Goal: Task Accomplishment & Management: Use online tool/utility

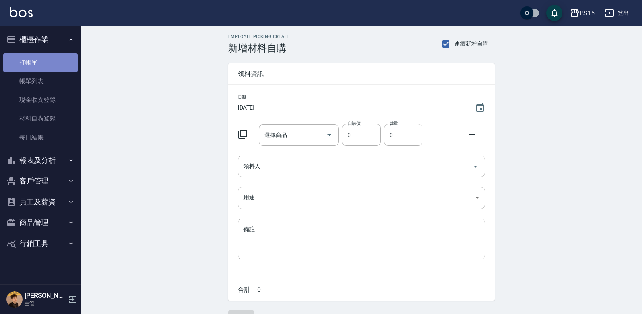
drag, startPoint x: 47, startPoint y: 57, endPoint x: 74, endPoint y: 45, distance: 29.1
click at [46, 56] on link "打帳單" at bounding box center [40, 62] width 74 height 19
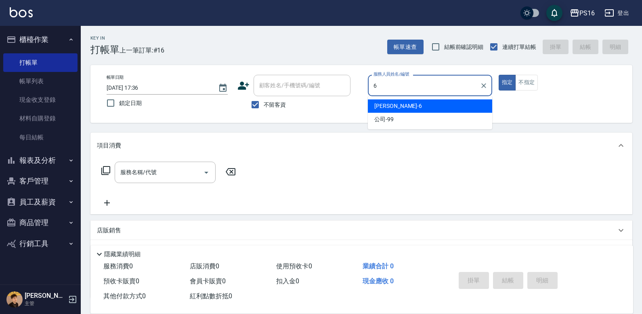
type input "吳俊樺-6"
type button "true"
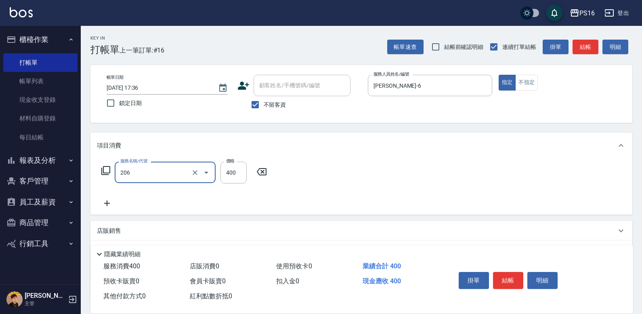
type input "健康洗(206)"
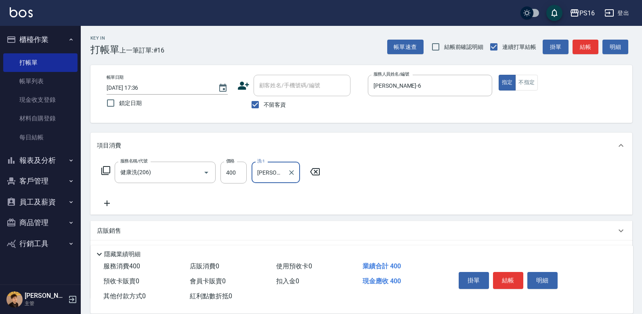
type input "程孜揚-24"
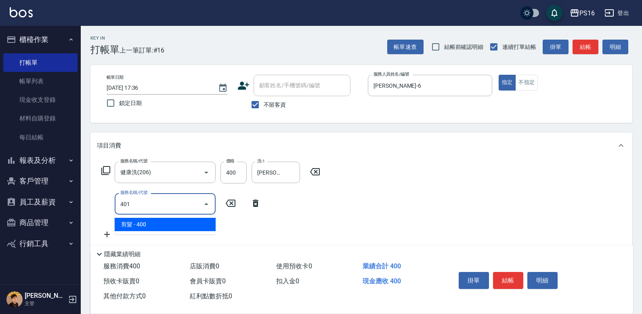
type input "剪髮(401)"
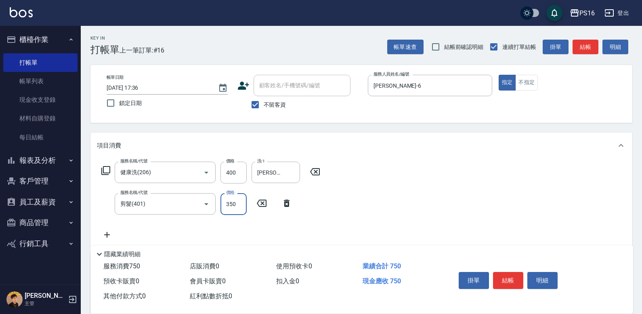
type input "350"
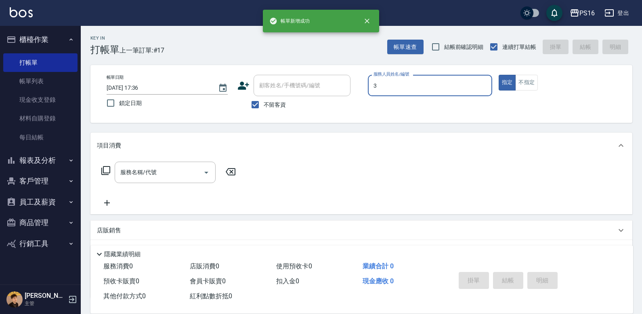
type input "簡伃伶-3"
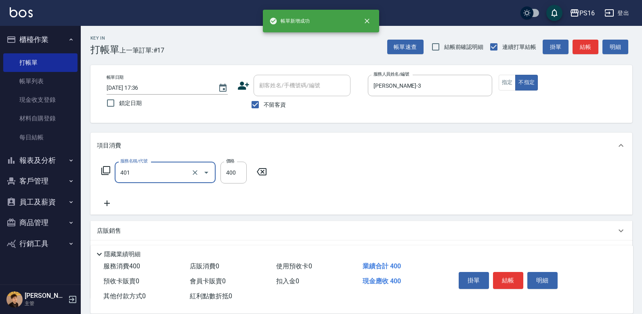
type input "剪髮(401)"
type input "150"
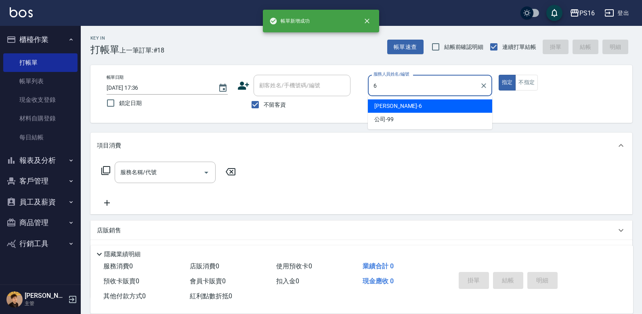
type input "吳俊樺-6"
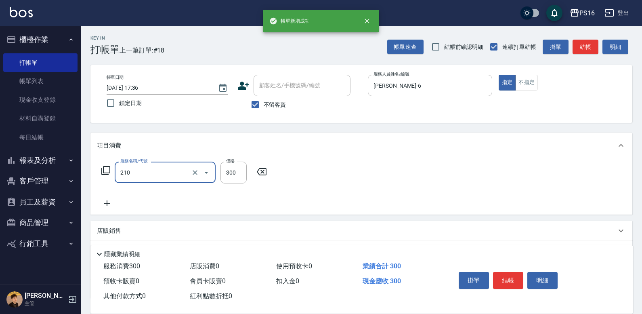
type input "歐娜洗髮精(210)"
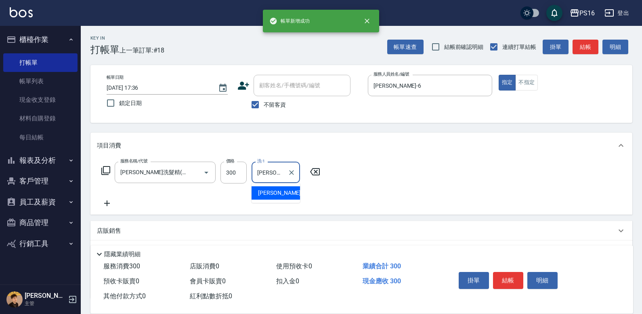
type input "林裕芳-21"
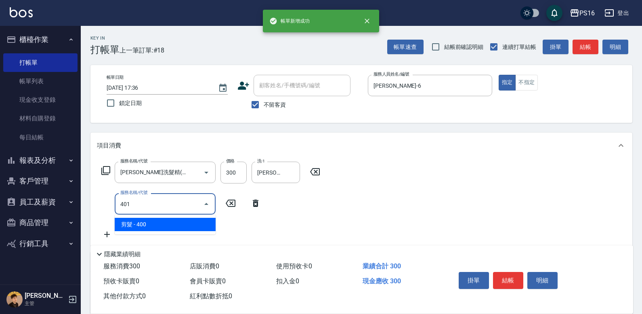
type input "剪髮(401)"
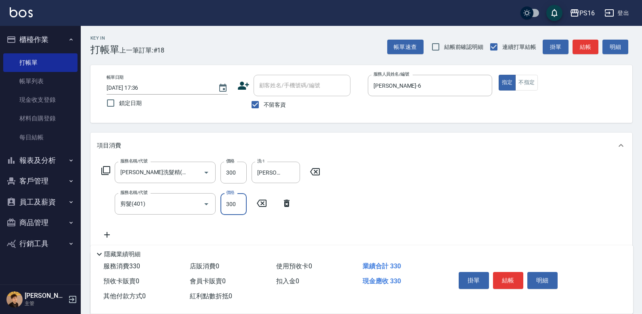
type input "300"
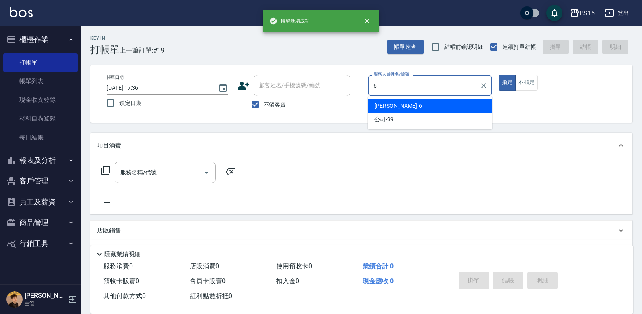
type input "吳俊樺-6"
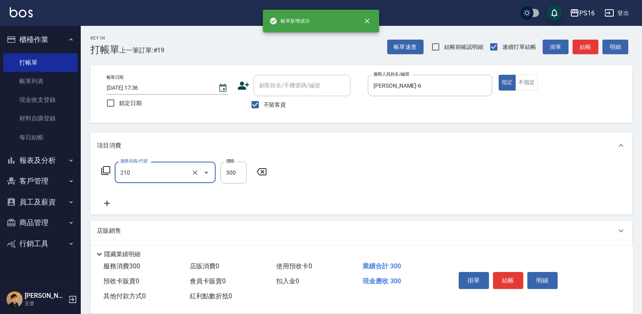
type input "歐娜洗髮精(210)"
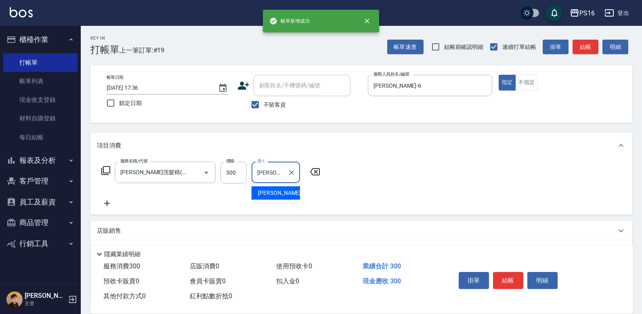
type input "林裕芳-21"
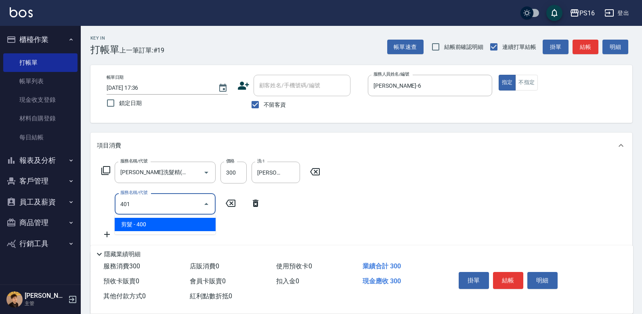
type input "剪髮(401)"
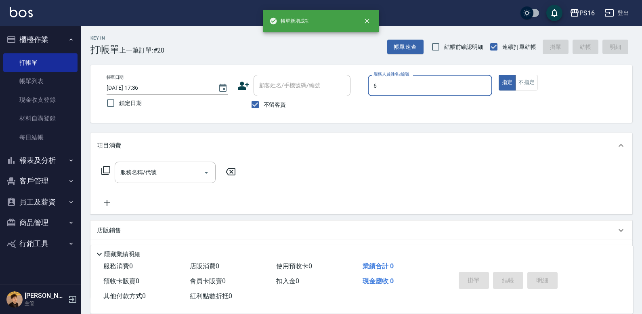
type input "吳俊樺-6"
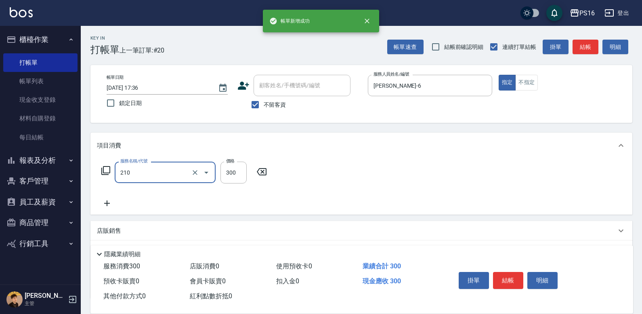
type input "歐娜洗髮精(210)"
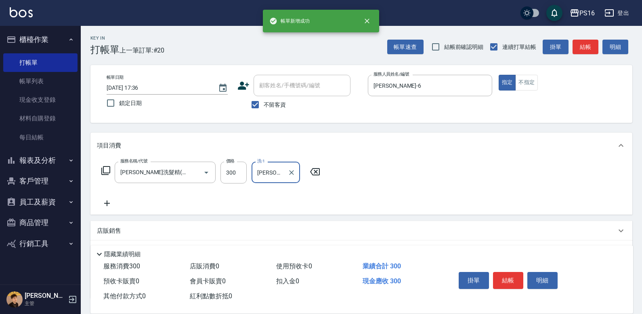
type input "黃姿庭-20"
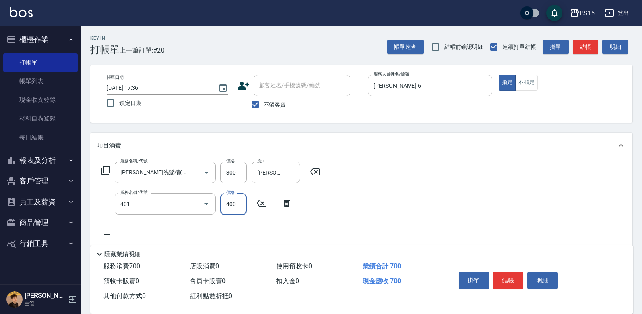
type input "剪髮(401)"
type input "350"
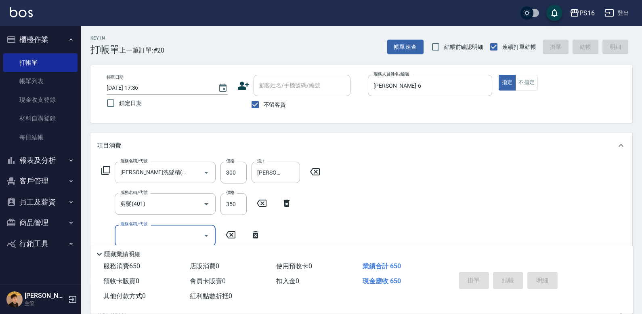
type input "2025/09/05 17:37"
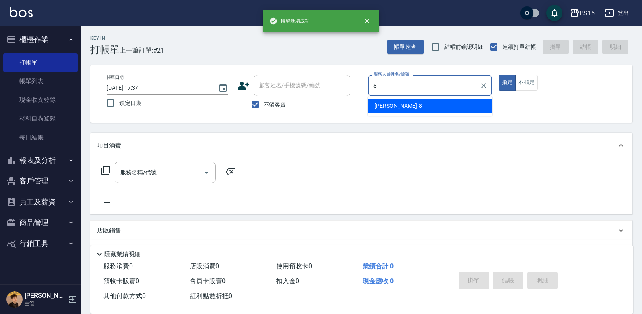
type input "簡君文-8"
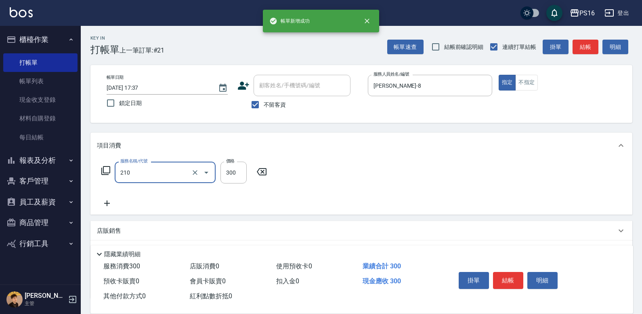
type input "歐娜洗髮精(210)"
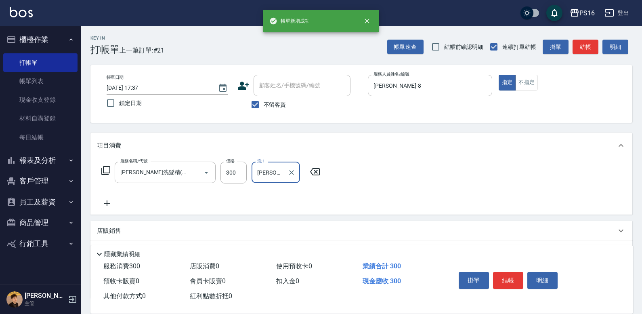
type input "林裕芳-21"
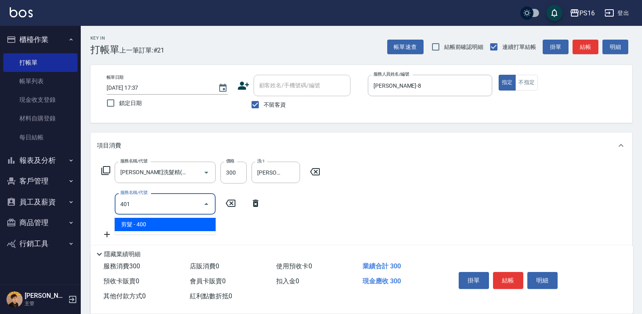
type input "剪髮(401)"
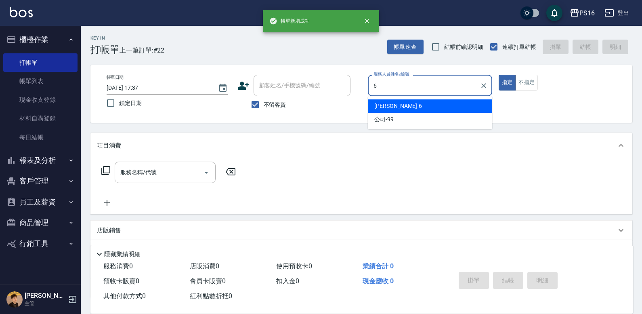
type input "吳俊樺-6"
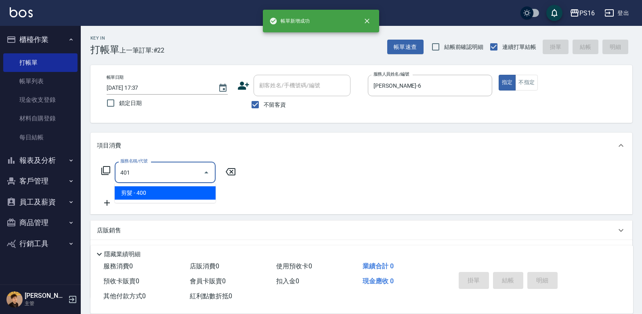
type input "剪髮(401)"
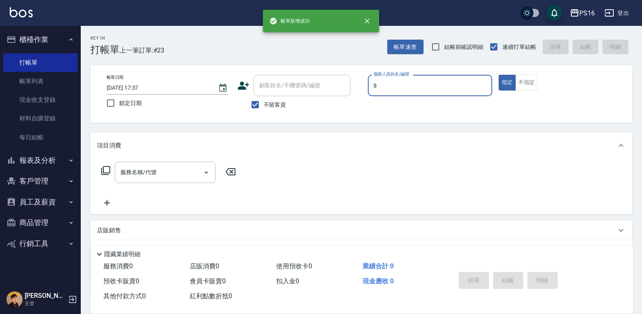
type input "簡君文-8"
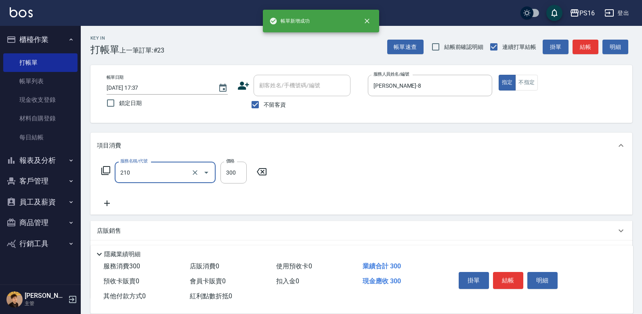
type input "歐娜洗髮精(210)"
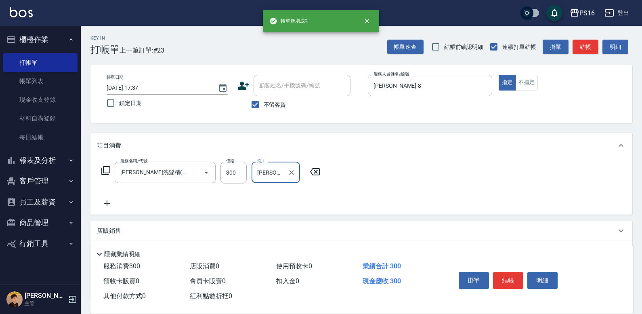
type input "簡伃伶-3"
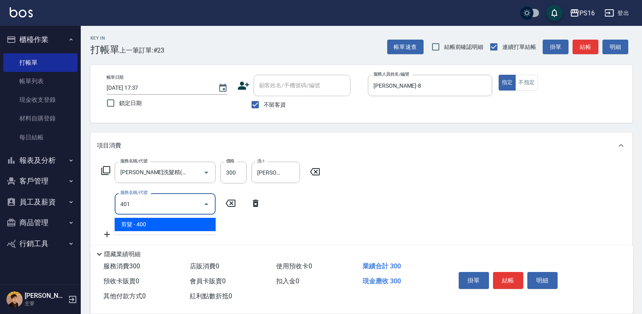
type input "剪髮(401)"
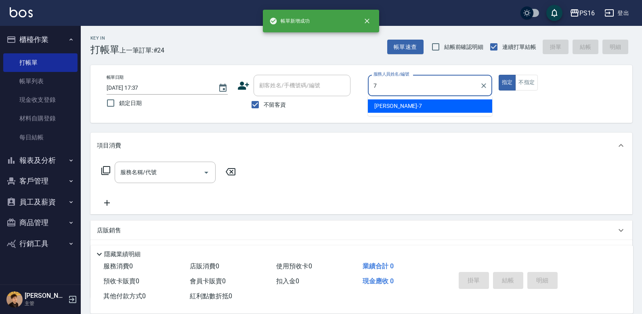
type input "張惠娟-7"
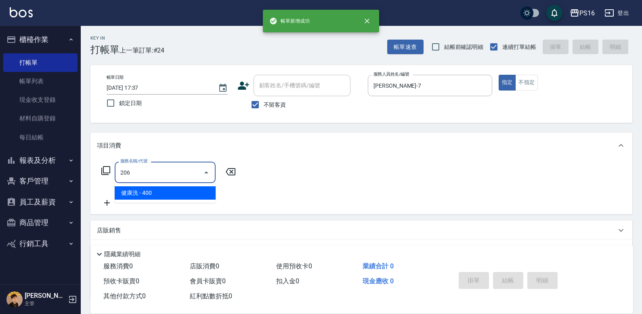
type input "健康洗(206)"
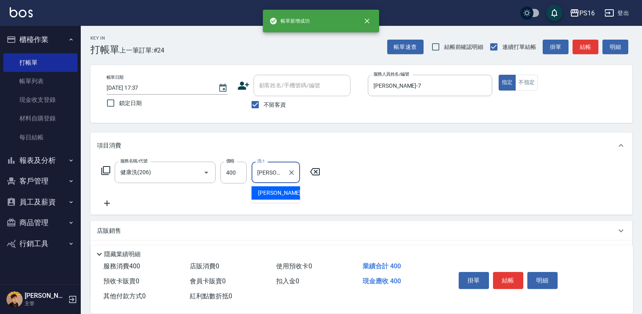
type input "程孜揚-24"
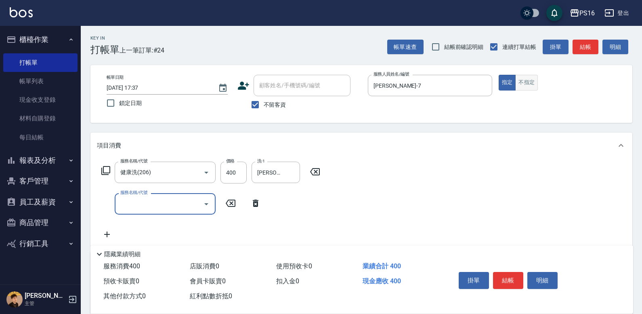
click at [520, 81] on button "不指定" at bounding box center [526, 83] width 23 height 16
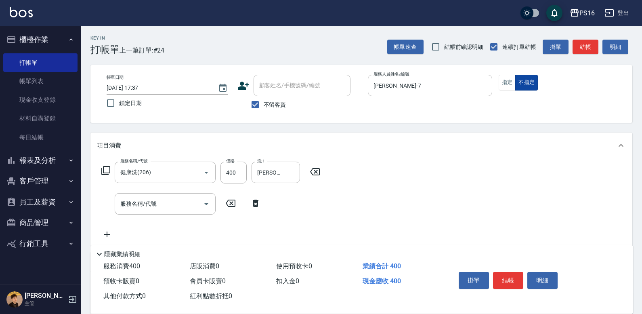
type button "false"
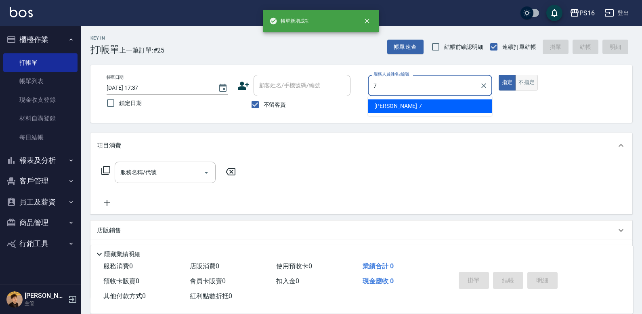
type input "張惠娟-7"
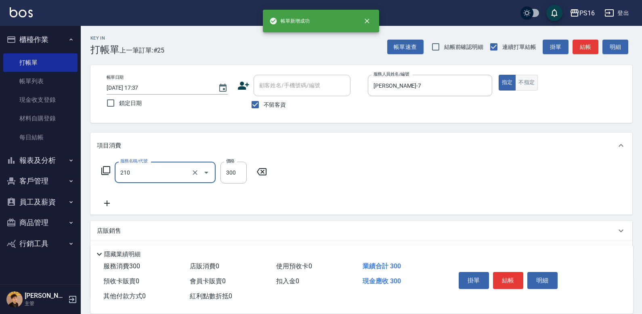
type input "歐娜洗髮精(210)"
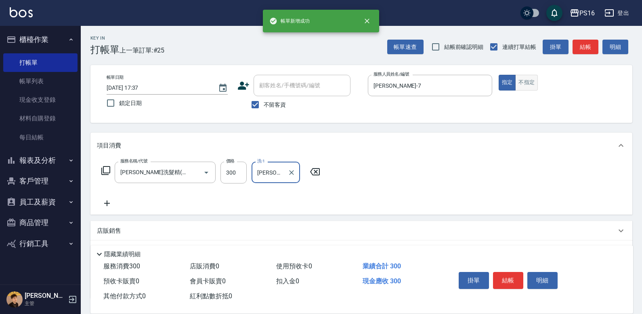
type input "林裕芳-21"
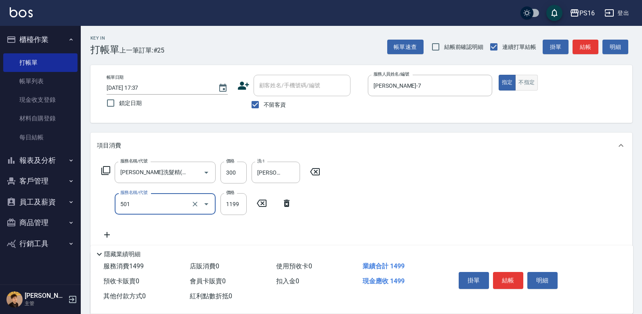
type input "染髮(501)"
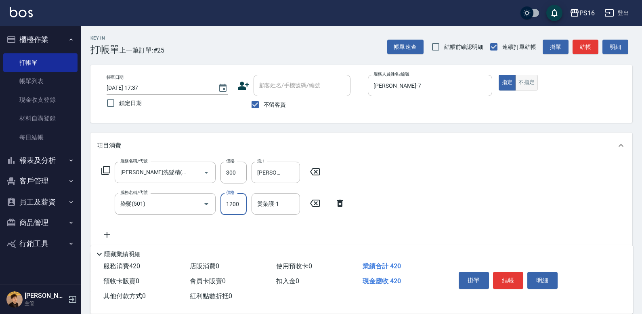
type input "1200"
type input "林裕芳-21"
type input "染髮(501)"
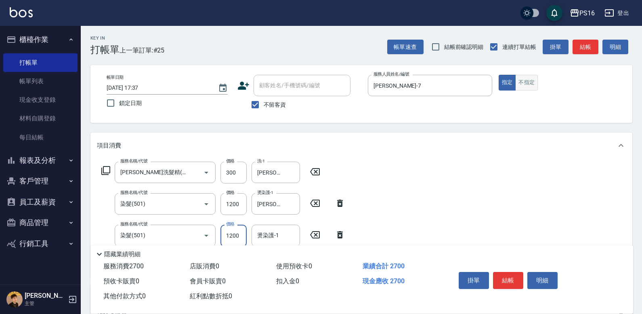
type input "1200"
type input "林裕芳-21"
type input "剪髮(401)"
type input "300"
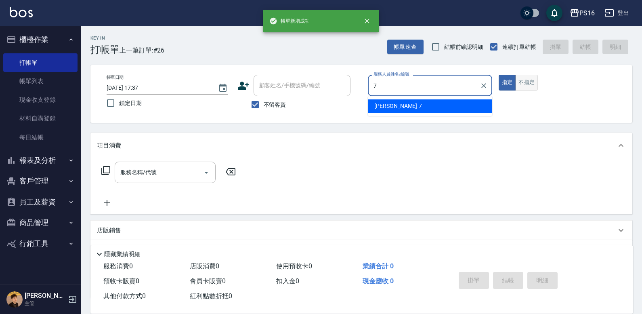
type input "張惠娟-7"
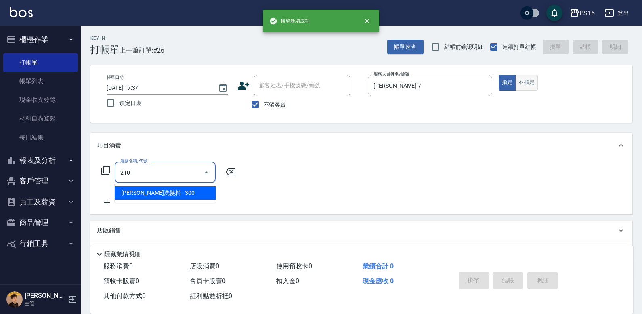
type input "歐娜洗髮精(210)"
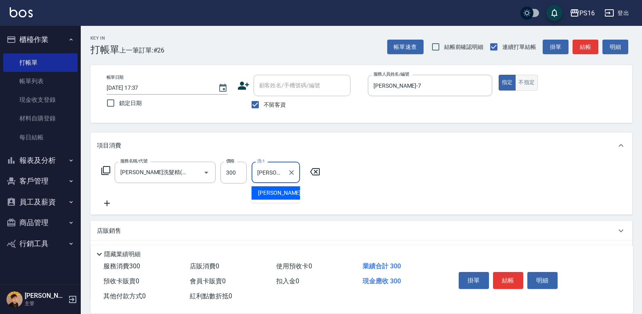
type input "黃姿庭-20"
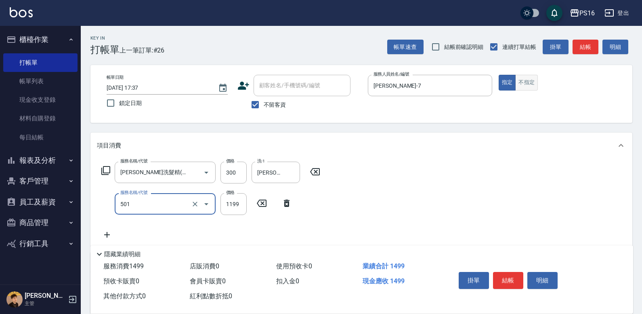
type input "染髮(501)"
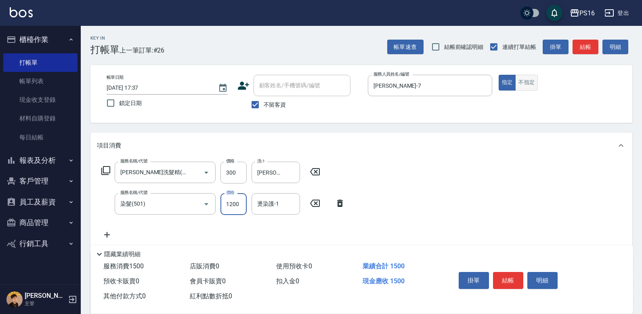
type input "1200"
type input "黃姿庭-20"
type input "挑染5束399(502)"
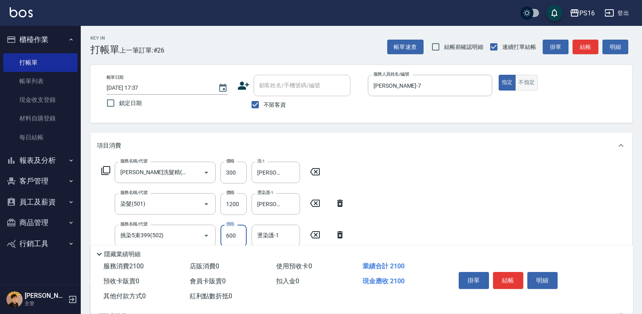
type input "600"
type input "黃姿庭-20"
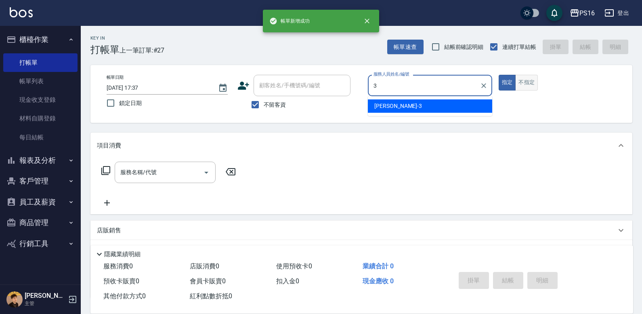
type input "簡伃伶-3"
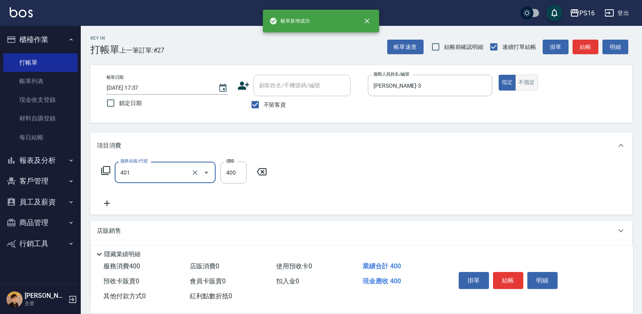
type input "剪髮(401)"
type input "200"
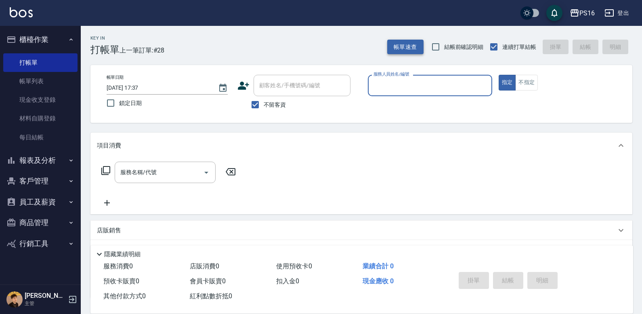
click at [411, 46] on button "帳單速查" at bounding box center [405, 47] width 36 height 15
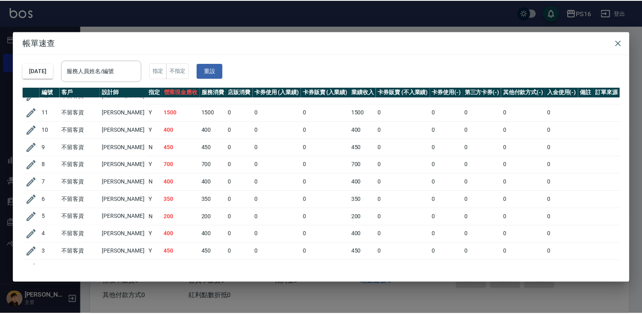
scroll to position [329, 0]
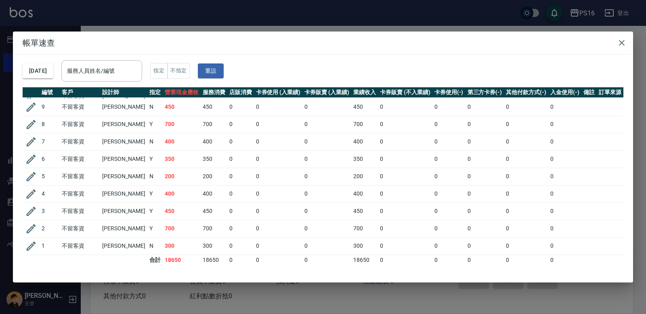
drag, startPoint x: 619, startPoint y: 42, endPoint x: 575, endPoint y: 50, distance: 45.0
click at [619, 41] on icon "button" at bounding box center [622, 43] width 10 height 10
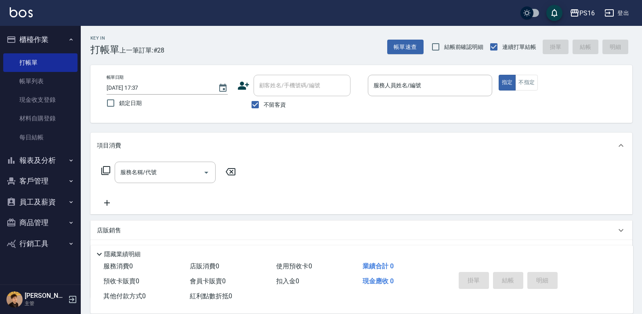
click at [53, 152] on button "報表及分析" at bounding box center [40, 160] width 74 height 21
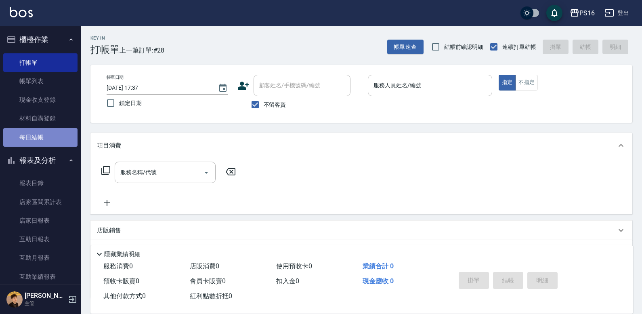
click at [48, 144] on link "每日結帳" at bounding box center [40, 137] width 74 height 19
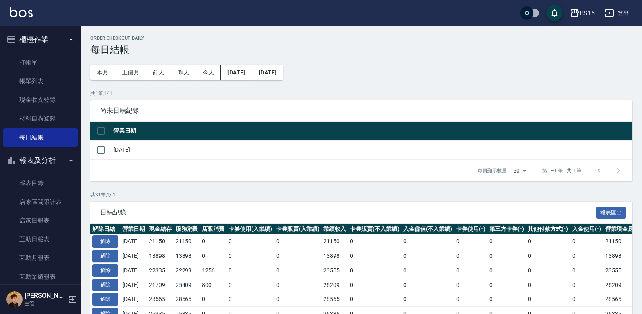
click at [107, 145] on input "checkbox" at bounding box center [100, 149] width 17 height 17
checkbox input "true"
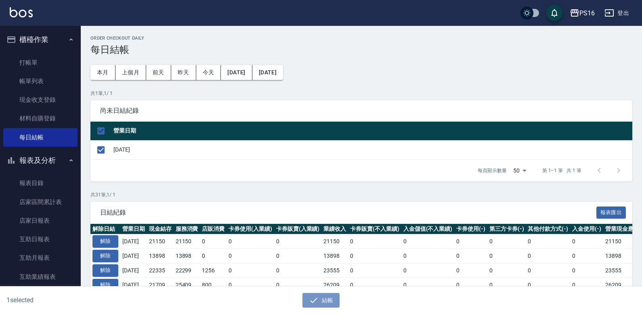
drag, startPoint x: 321, startPoint y: 297, endPoint x: 328, endPoint y: 276, distance: 22.2
click at [322, 297] on button "結帳" at bounding box center [321, 300] width 38 height 15
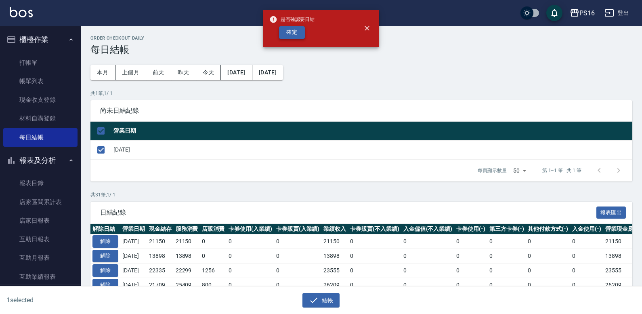
click at [289, 31] on button "確定" at bounding box center [292, 32] width 26 height 13
checkbox input "false"
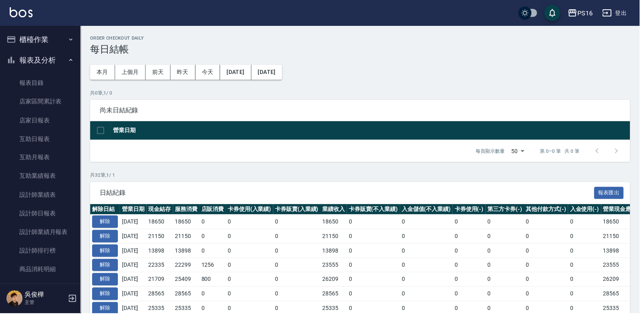
click at [57, 79] on link "報表目錄" at bounding box center [40, 83] width 74 height 19
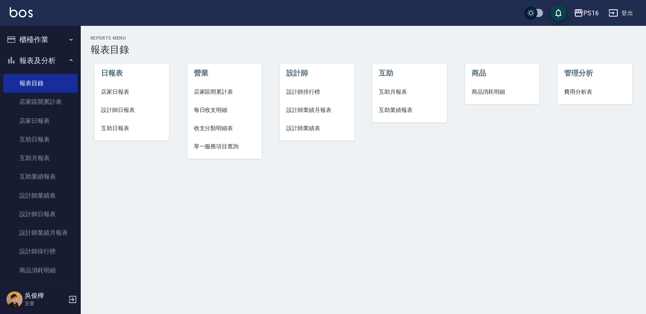
click at [119, 90] on span "店家日報表" at bounding box center [132, 92] width 62 height 8
click at [125, 110] on span "設計師日報表" at bounding box center [132, 110] width 62 height 8
click at [124, 133] on li "互助日報表" at bounding box center [131, 128] width 75 height 18
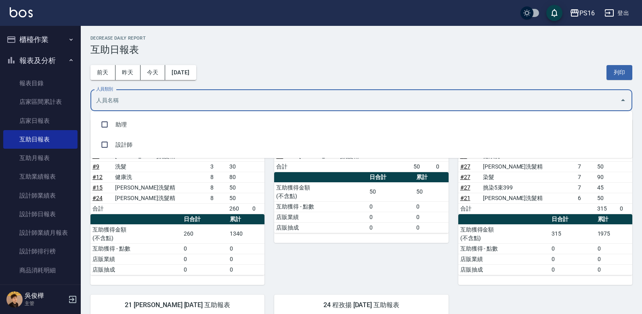
click at [299, 105] on input "人員類別" at bounding box center [355, 100] width 522 height 14
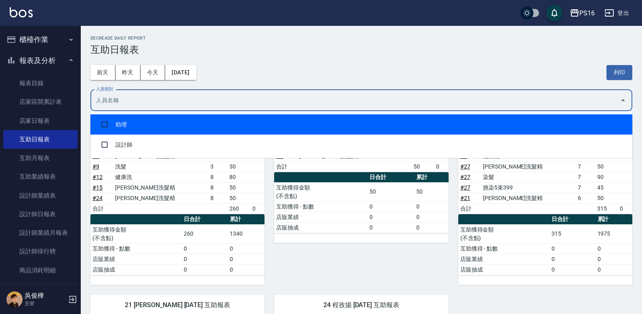
click at [287, 125] on li "助理" at bounding box center [361, 124] width 542 height 20
checkbox input "true"
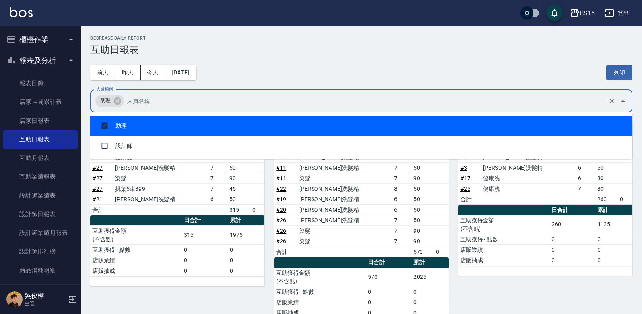
drag, startPoint x: 610, startPoint y: 67, endPoint x: 491, endPoint y: 255, distance: 223.5
click at [611, 67] on button "列印" at bounding box center [619, 72] width 26 height 15
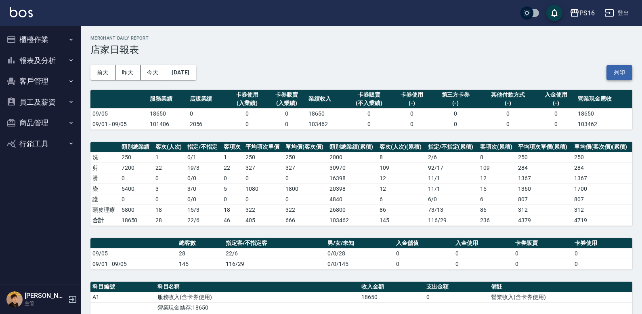
click at [625, 70] on button "列印" at bounding box center [619, 72] width 26 height 15
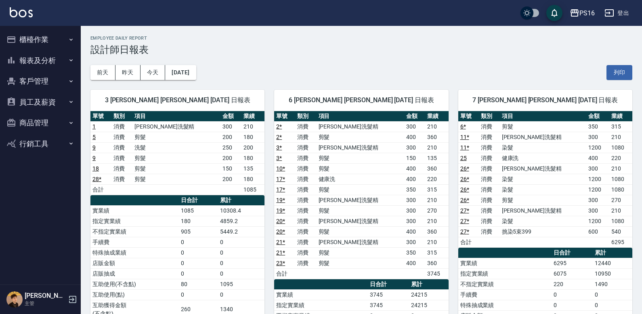
click at [624, 73] on button "列印" at bounding box center [619, 72] width 26 height 15
